Goal: Information Seeking & Learning: Learn about a topic

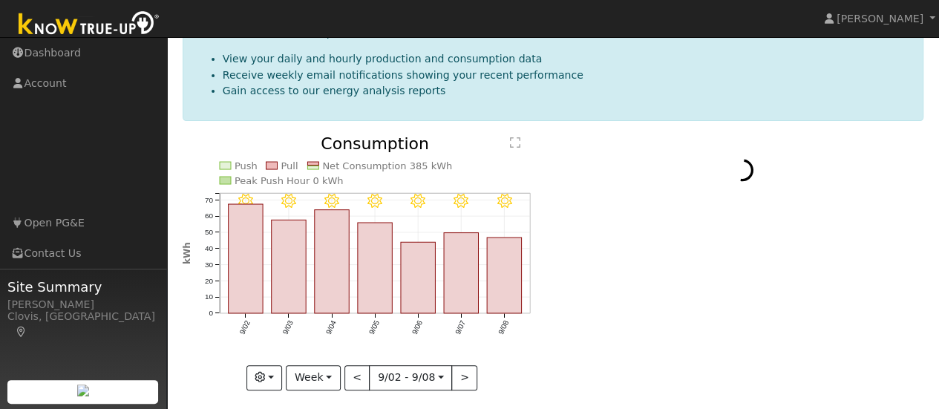
scroll to position [165, 0]
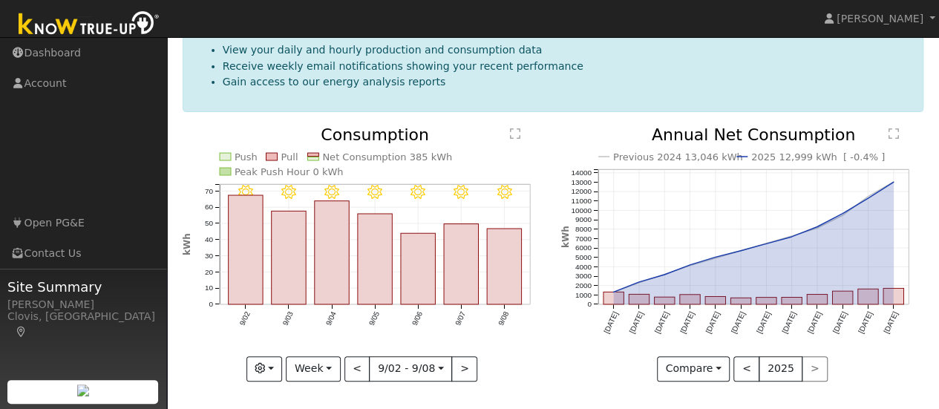
click at [809, 367] on div "< 2025 >" at bounding box center [780, 368] width 94 height 25
click at [717, 369] on button "Compare" at bounding box center [693, 368] width 73 height 25
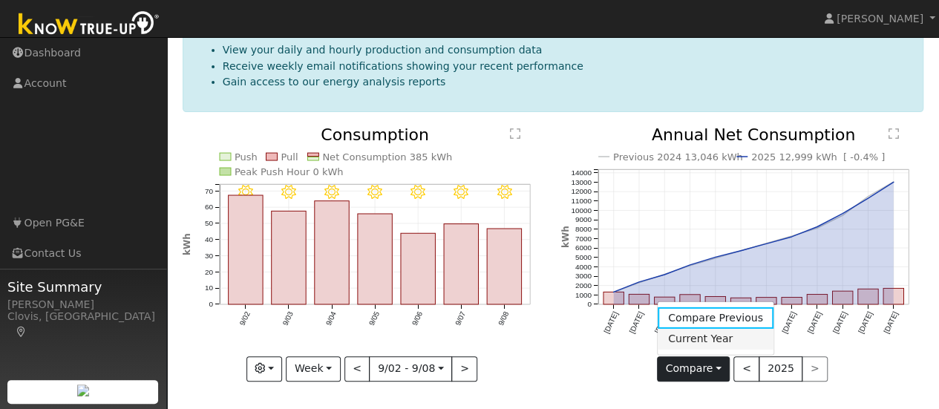
click at [706, 338] on link "Current Year" at bounding box center [715, 338] width 116 height 21
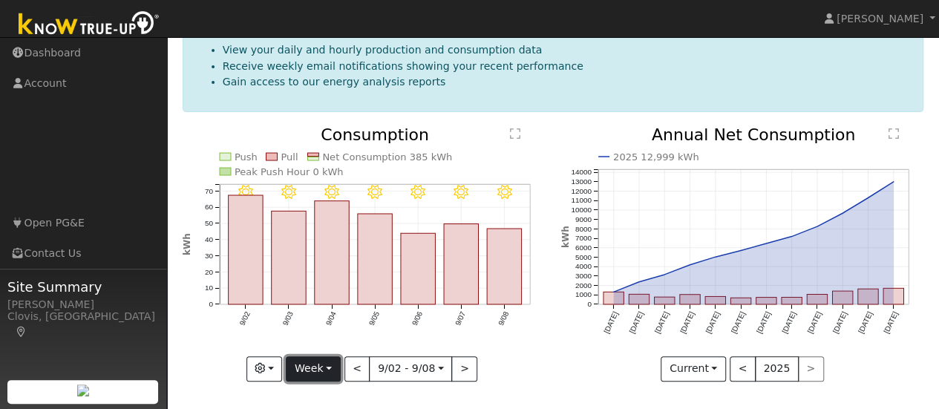
click at [322, 366] on button "Week" at bounding box center [313, 368] width 54 height 25
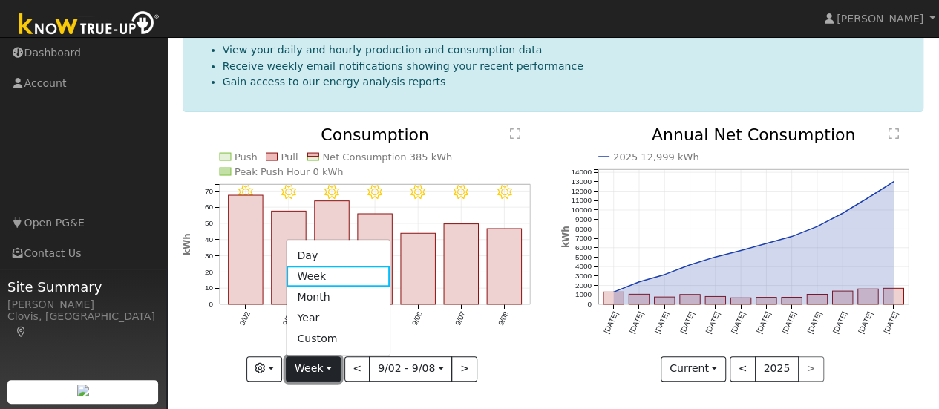
click at [322, 366] on button "Week" at bounding box center [313, 368] width 54 height 25
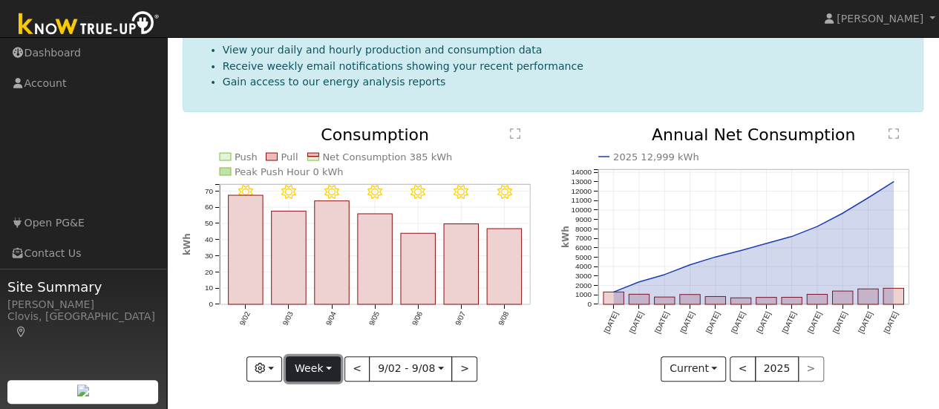
click at [322, 366] on button "Week" at bounding box center [313, 368] width 54 height 25
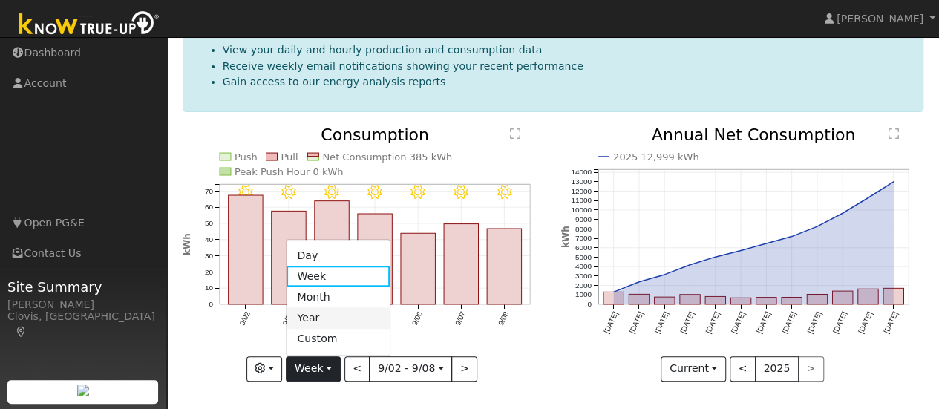
click at [323, 315] on link "Year" at bounding box center [337, 318] width 103 height 21
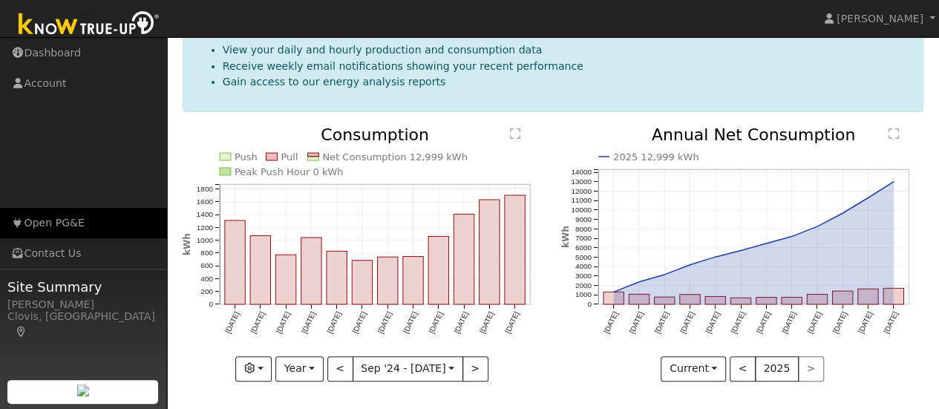
click at [55, 220] on link "Open PG&E" at bounding box center [83, 223] width 167 height 30
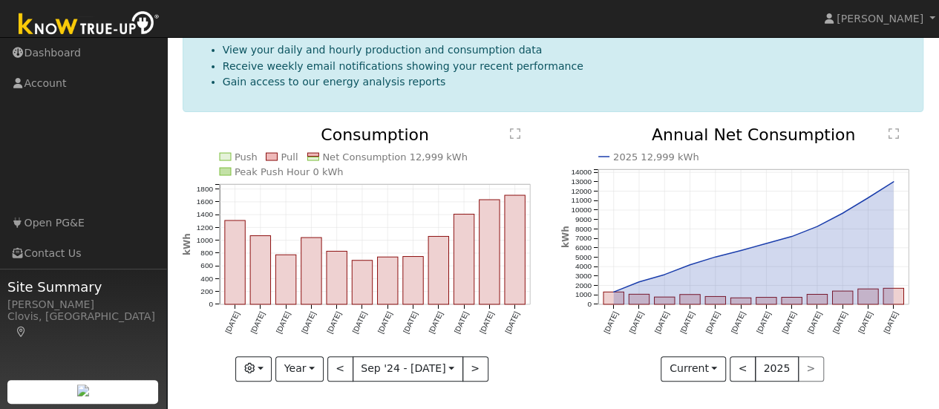
click at [374, 300] on icon "Push Pull Net Consumption 12,999 kWh Peak Push Hour 0 kWh [DATE] Oct '[DATE] De…" at bounding box center [364, 252] width 363 height 251
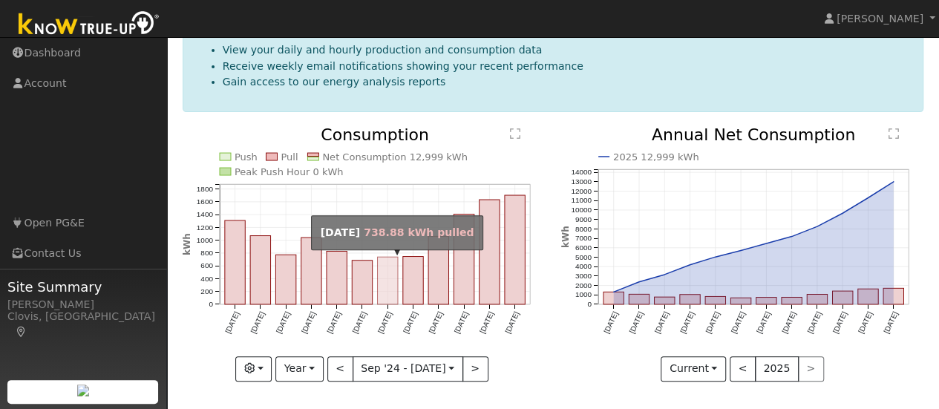
click at [377, 271] on rect "onclick=""" at bounding box center [387, 280] width 20 height 47
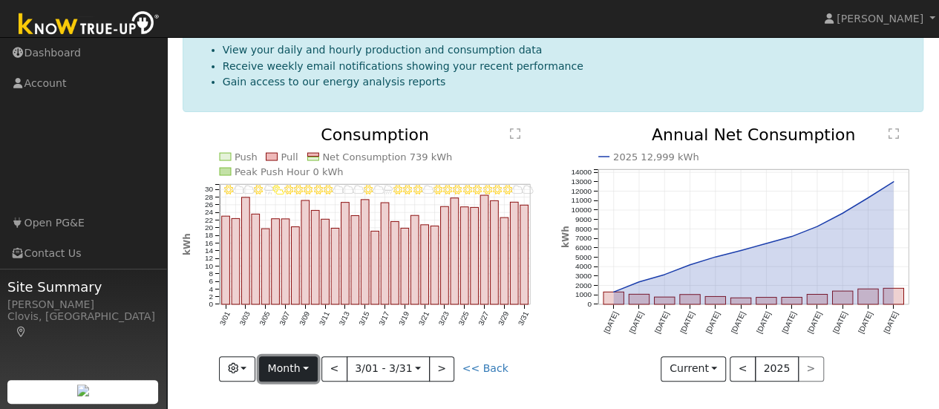
click at [304, 367] on button "Month" at bounding box center [288, 368] width 59 height 25
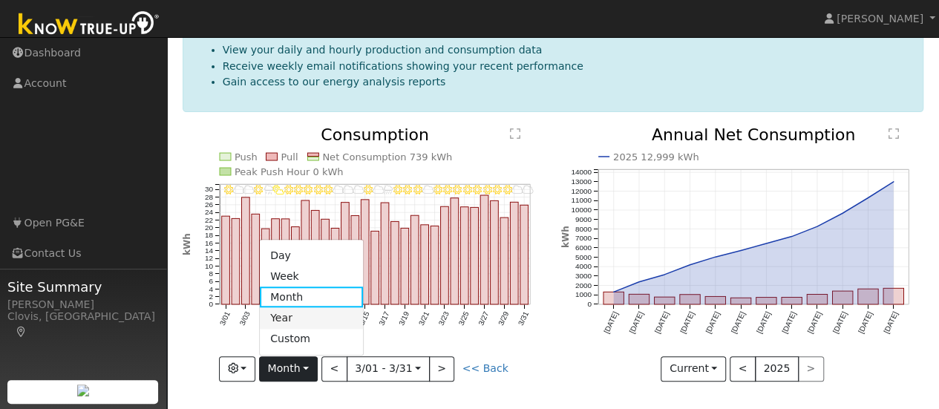
click at [292, 317] on link "Year" at bounding box center [311, 318] width 103 height 21
type input "[DATE]"
